Goal: Understand process/instructions

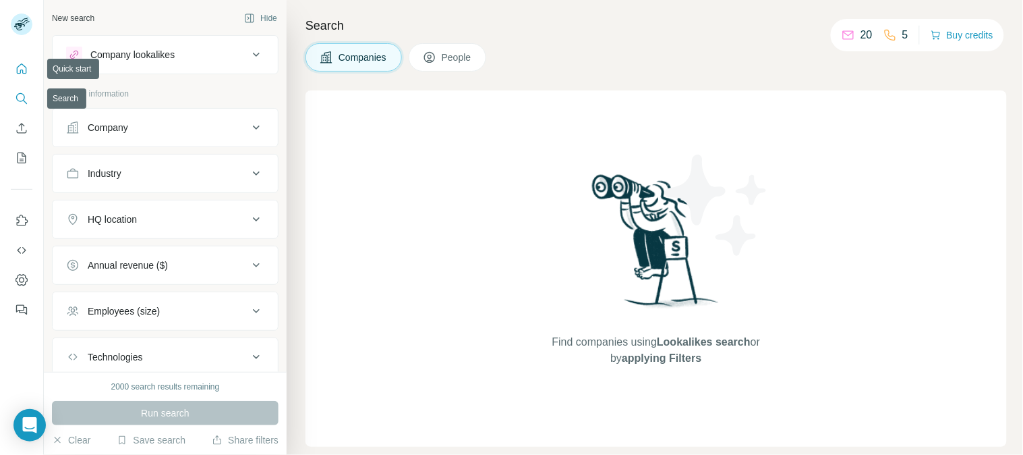
click at [23, 72] on icon "Quick start" at bounding box center [21, 68] width 13 height 13
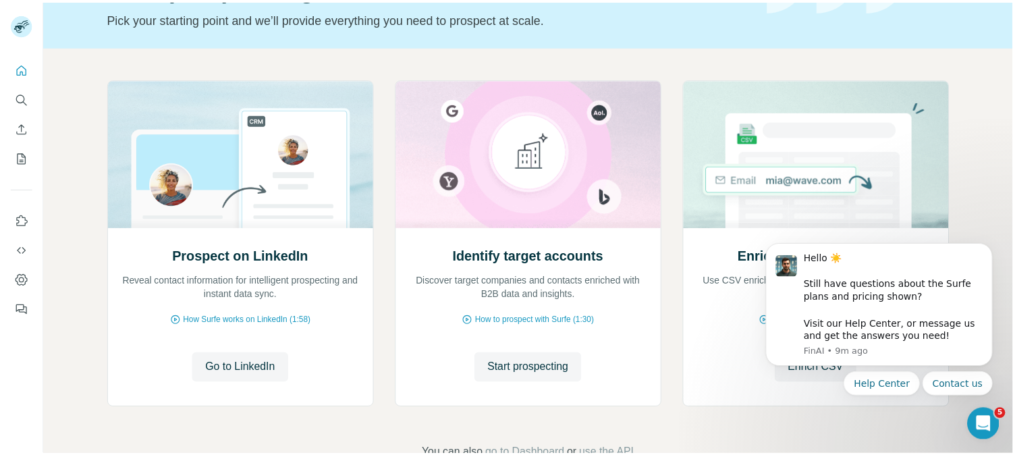
scroll to position [90, 0]
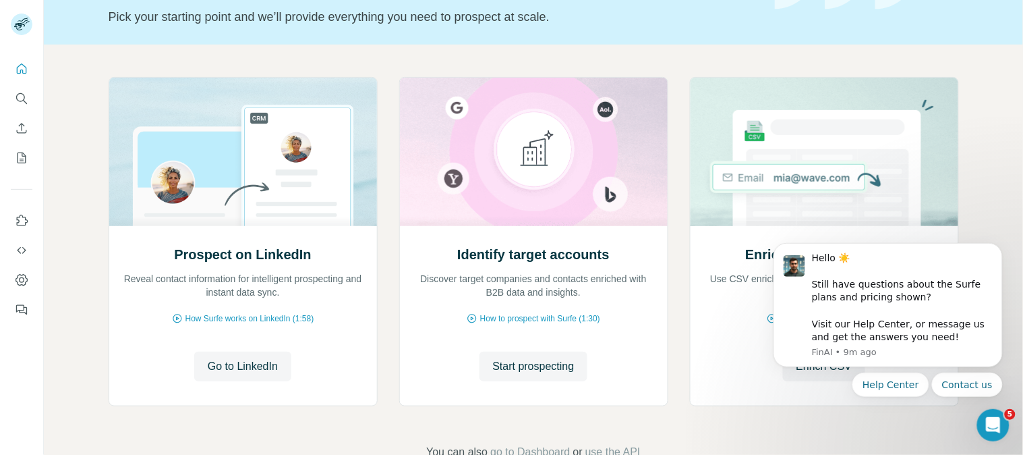
drag, startPoint x: 1021, startPoint y: 179, endPoint x: 262, endPoint y: 21, distance: 775.8
click at [241, 361] on span "Go to LinkedIn" at bounding box center [243, 366] width 70 height 16
click at [241, 366] on span "Go to LinkedIn" at bounding box center [243, 366] width 70 height 16
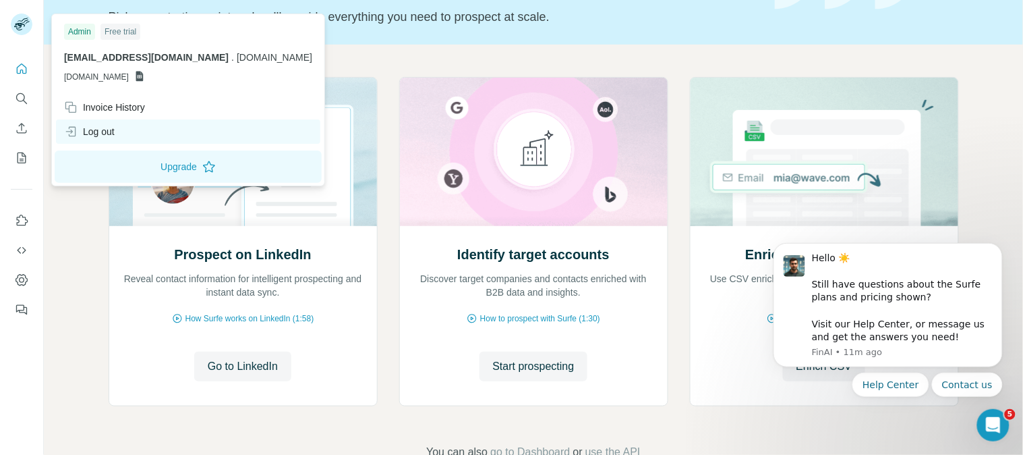
click at [97, 132] on div "Log out" at bounding box center [89, 131] width 51 height 13
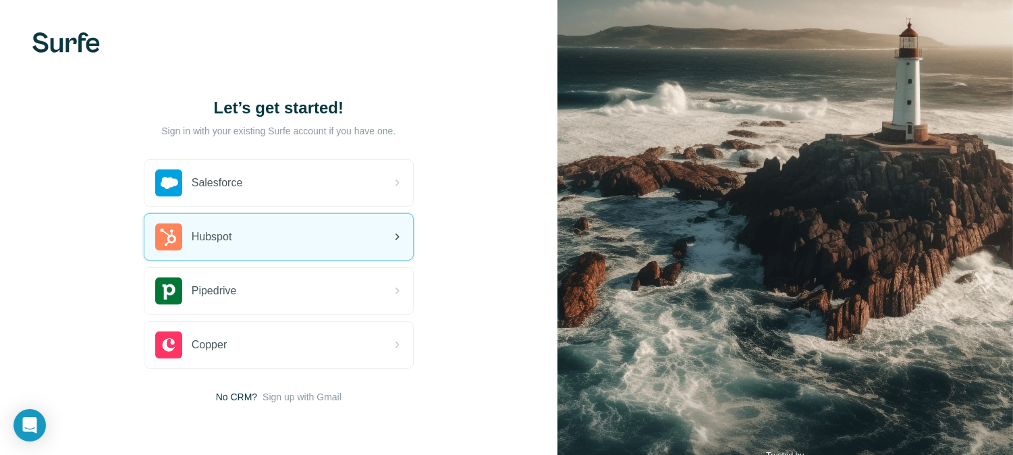
click at [229, 237] on span "Hubspot" at bounding box center [212, 237] width 40 height 16
